Goal: Download file/media

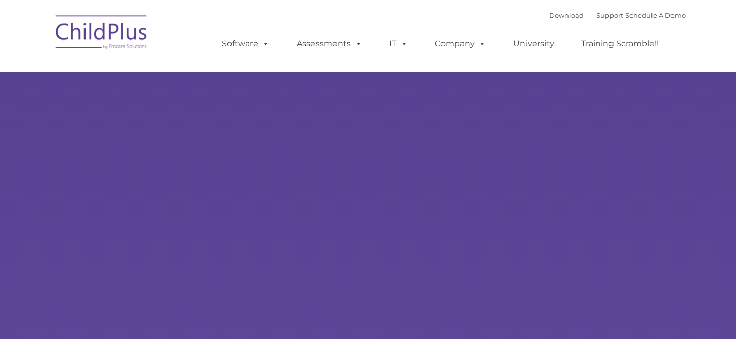
type input ""
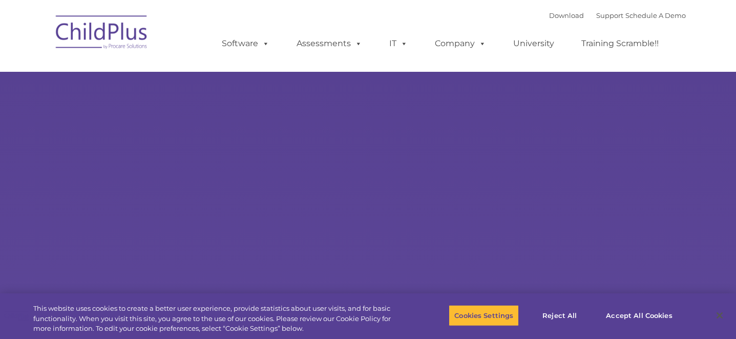
select select "MEDIUM"
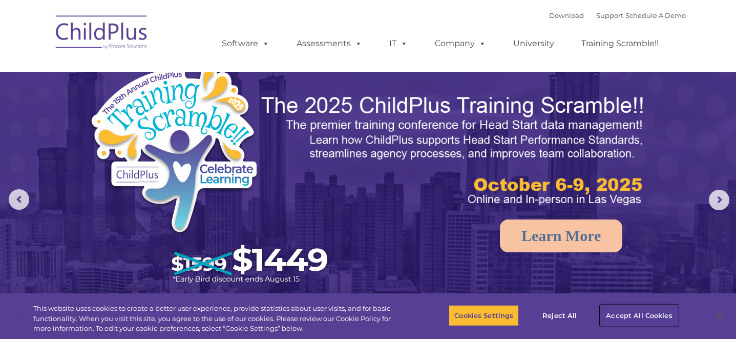
click at [632, 316] on button "Accept All Cookies" at bounding box center [639, 315] width 77 height 22
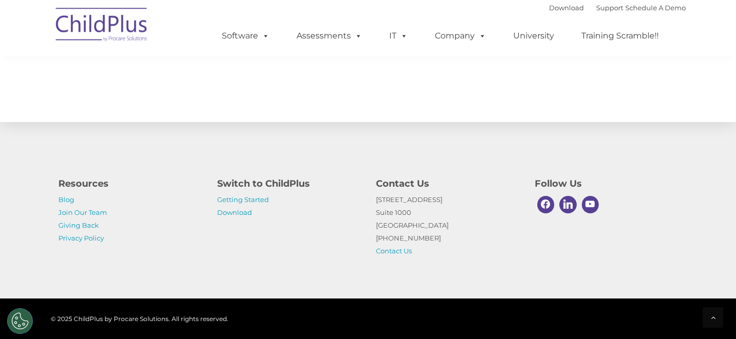
scroll to position [1170, 0]
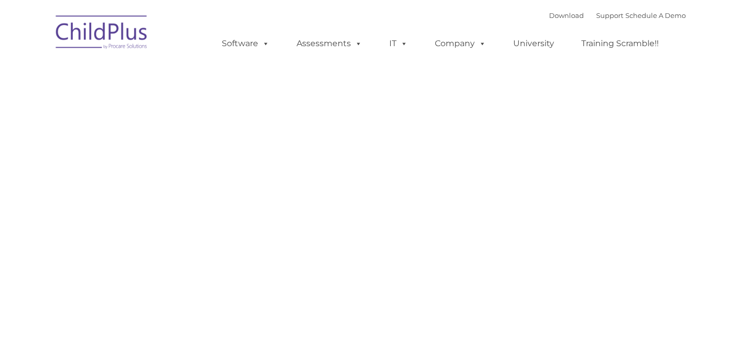
type input ""
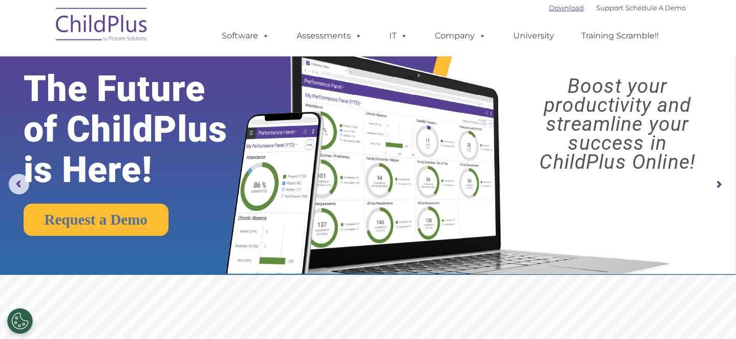
click at [552, 7] on link "Download" at bounding box center [566, 8] width 35 height 8
